Goal: Navigation & Orientation: Understand site structure

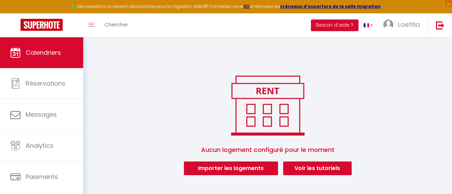
scroll to position [25, 0]
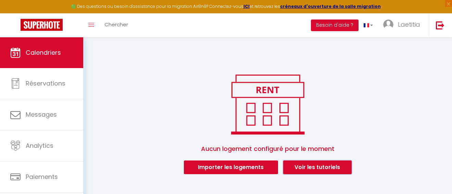
click at [319, 169] on link "Voir les tutoriels" at bounding box center [317, 168] width 68 height 14
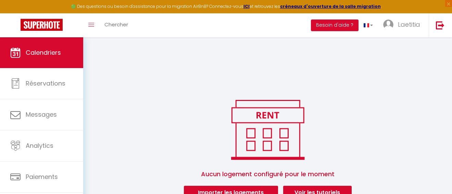
click at [215, 18] on div "Toggle menubar Chercher BUTTON Besoin d'aide ? Laetitia Paramètres Équipe" at bounding box center [248, 25] width 397 height 24
